Goal: Task Accomplishment & Management: Use online tool/utility

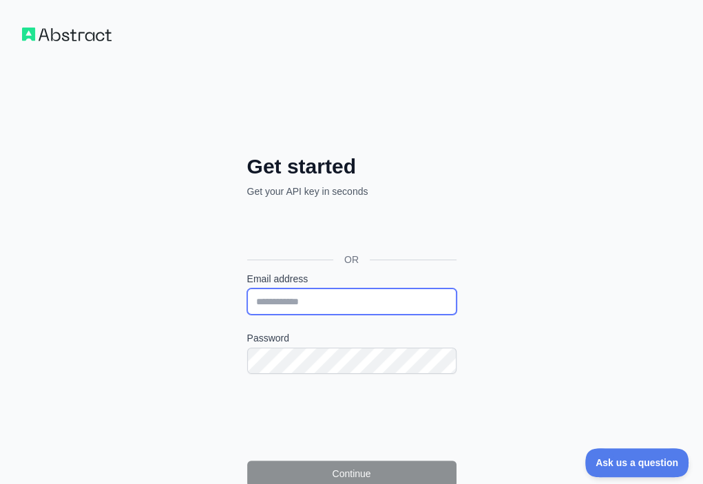
click at [247, 289] on input "Email address" at bounding box center [351, 302] width 209 height 26
paste input "**********"
type input "**********"
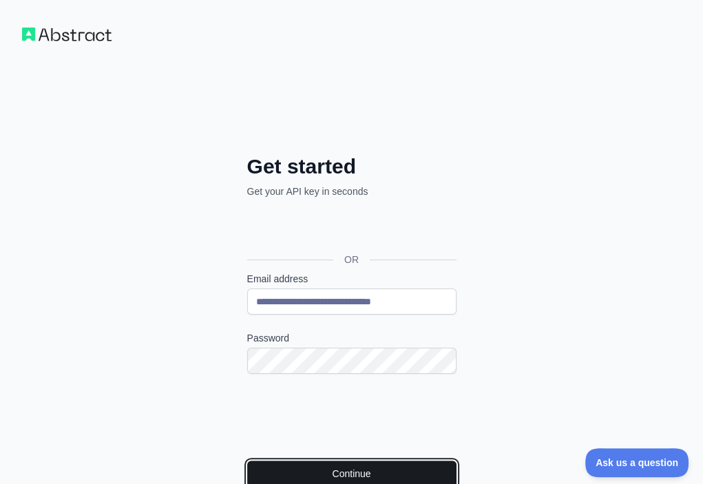
click at [259, 461] on button "Continue" at bounding box center [351, 474] width 209 height 26
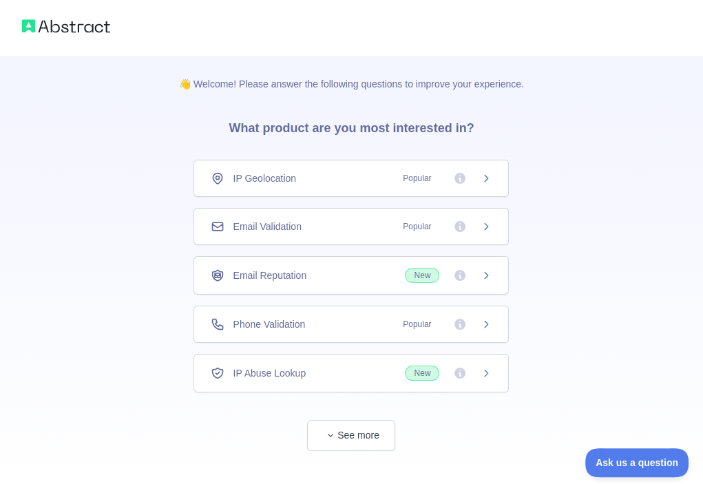
click at [338, 228] on div "Email Validation Popular" at bounding box center [351, 227] width 281 height 14
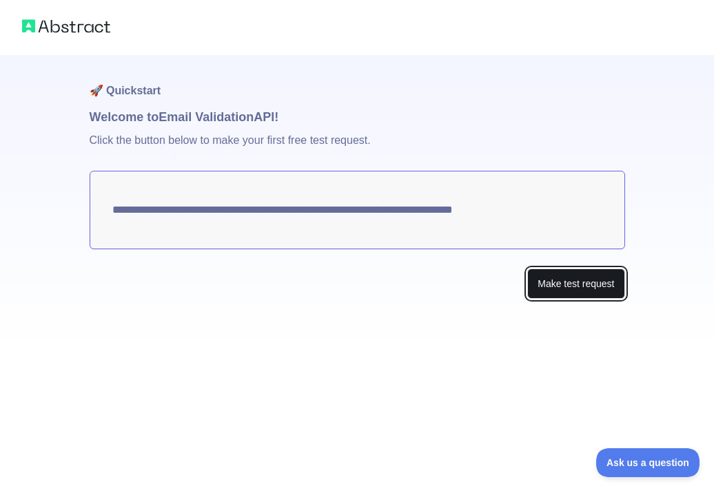
click at [546, 282] on button "Make test request" at bounding box center [575, 284] width 97 height 31
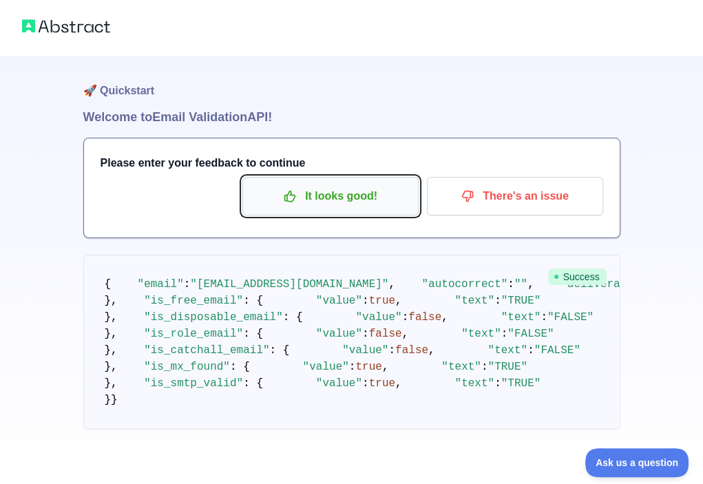
click at [351, 199] on p "It looks good!" at bounding box center [331, 196] width 156 height 23
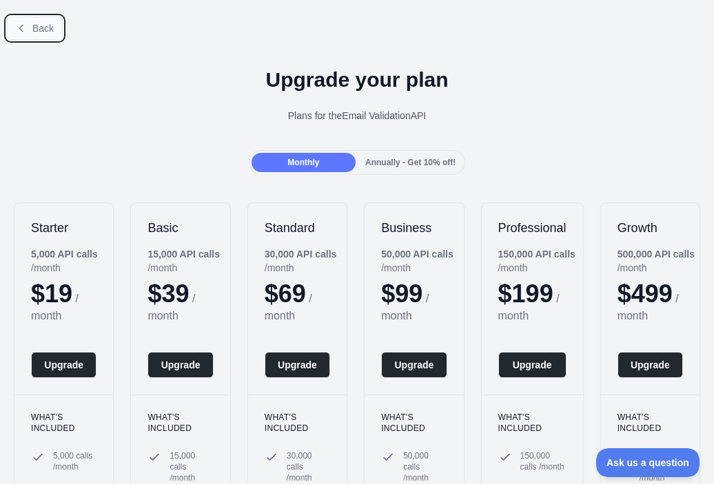
click at [38, 25] on span "Back" at bounding box center [42, 28] width 21 height 11
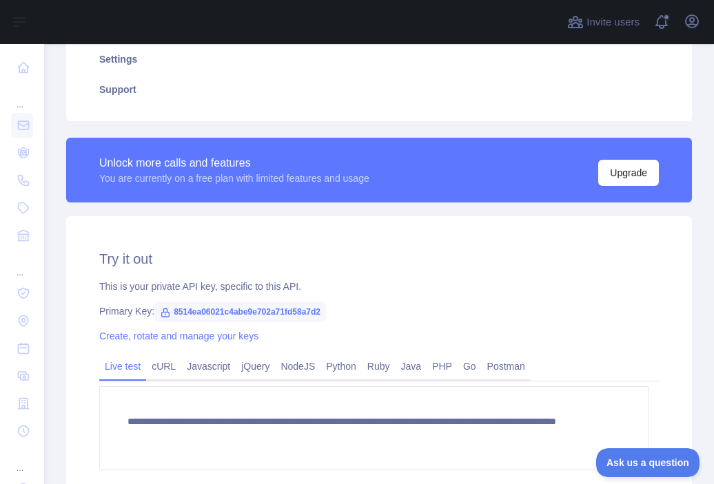
scroll to position [321, 0]
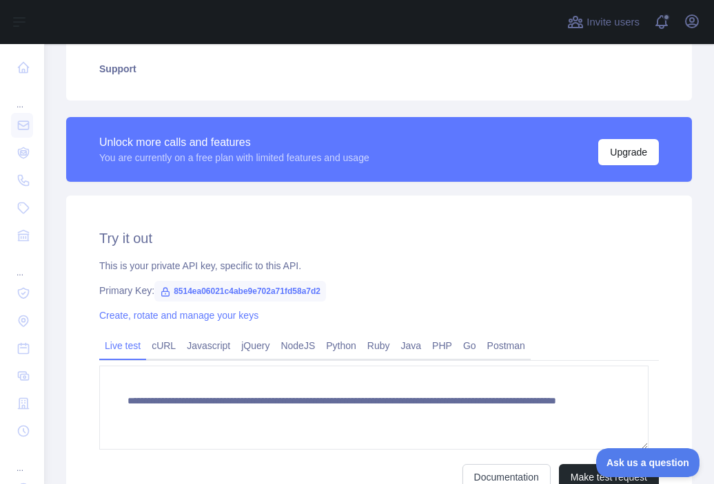
click at [295, 287] on span "8514ea06021c4abe9e702a71fd58a7d2" at bounding box center [240, 291] width 172 height 21
copy span "8514ea06021c4abe9e702a71fd58a7d2"
